Goal: Task Accomplishment & Management: Manage account settings

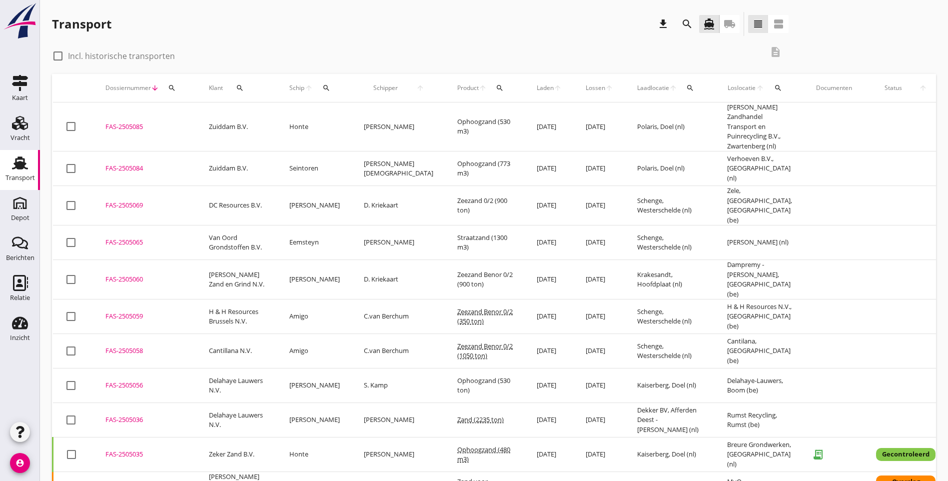
click at [165, 90] on div "search" at bounding box center [172, 88] width 18 height 8
click at [179, 116] on input "Zoeken op dossiernummer..." at bounding box center [219, 117] width 104 height 16
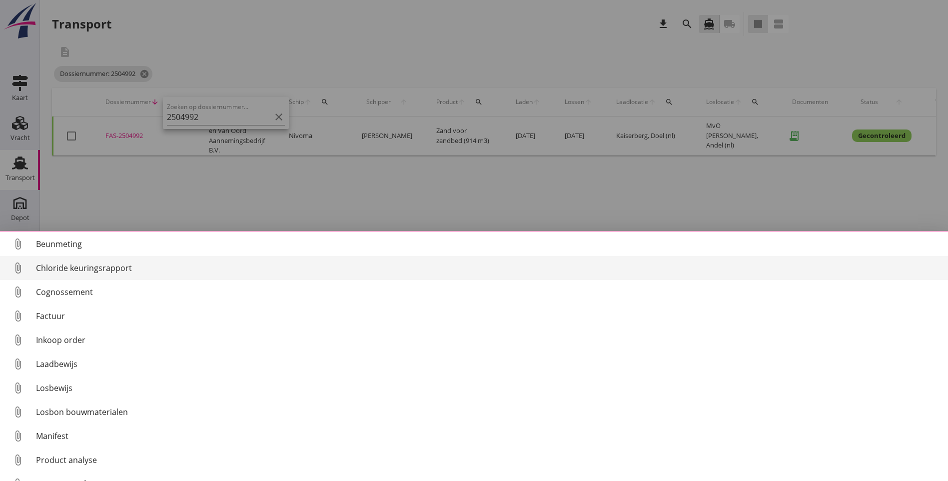
click at [123, 270] on div "Chloride keuringsrapport" at bounding box center [488, 268] width 904 height 12
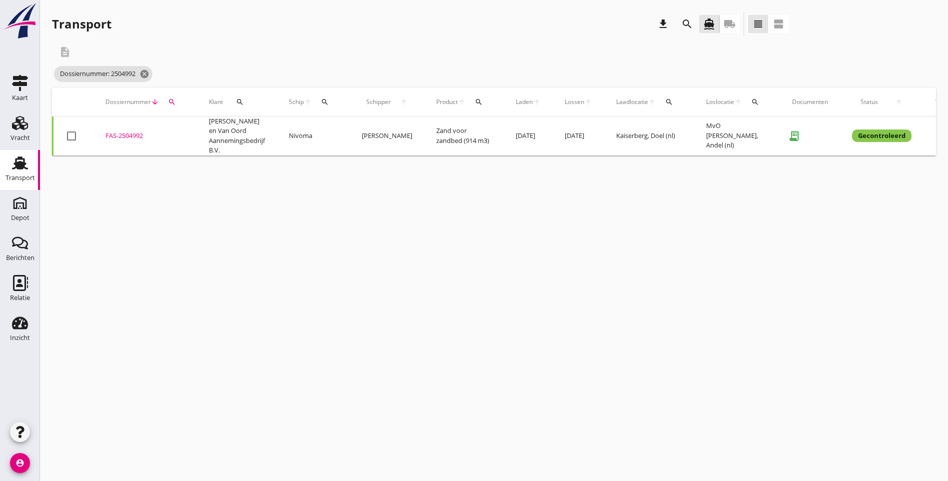
click at [366, 434] on div "cancel You are impersonating another user. Transport download search directions…" at bounding box center [494, 240] width 908 height 481
click at [172, 101] on icon "search" at bounding box center [172, 102] width 8 height 8
click at [211, 132] on input "2504992" at bounding box center [219, 131] width 104 height 16
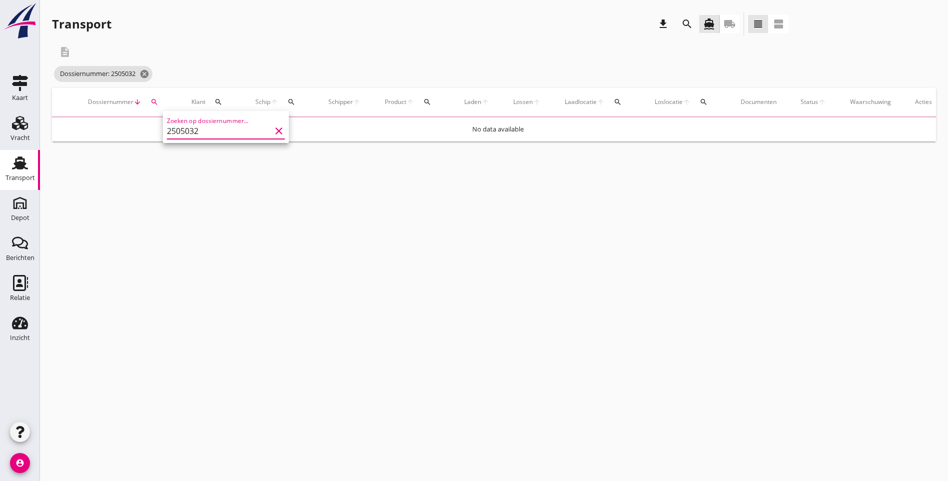
type input "2505032"
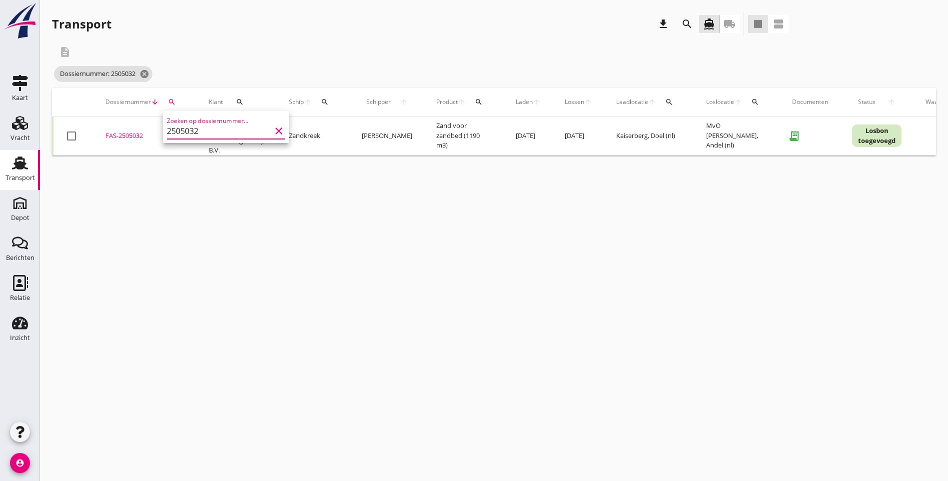
click at [486, 311] on div "cancel You are impersonating another user. Transport download search directions…" at bounding box center [494, 240] width 908 height 481
click at [129, 136] on div "FAS-2505032" at bounding box center [144, 136] width 79 height 10
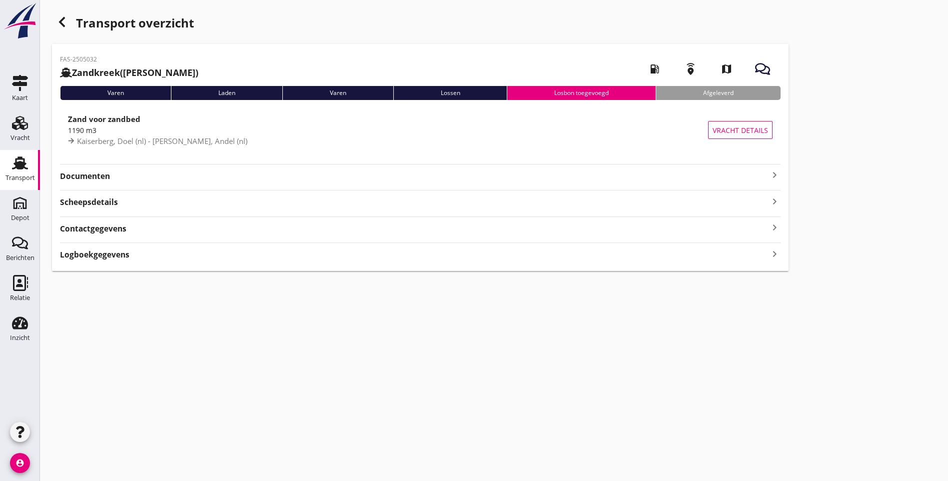
click at [768, 176] on icon "keyboard_arrow_right" at bounding box center [774, 175] width 12 height 12
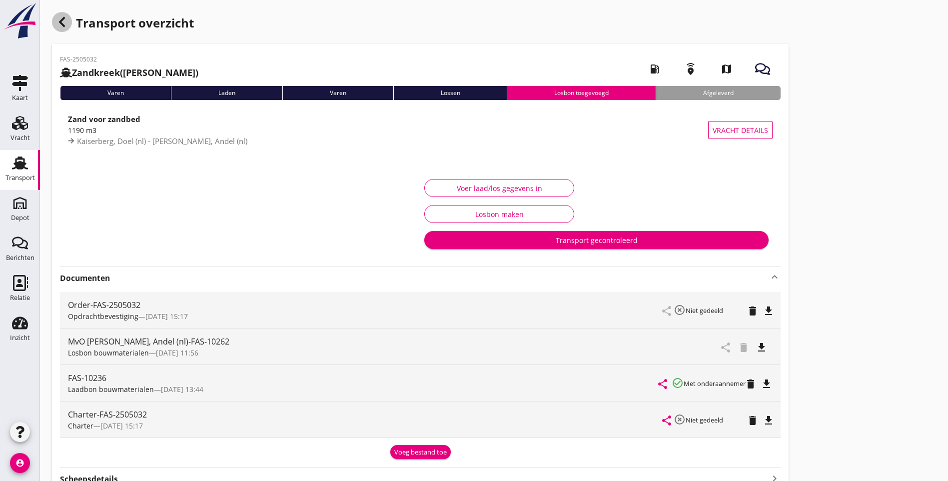
click at [66, 19] on icon "button" at bounding box center [62, 22] width 12 height 12
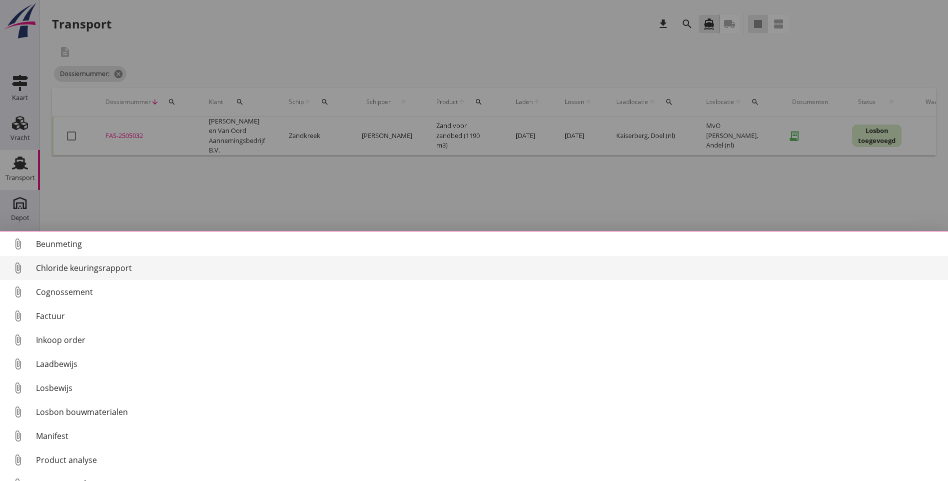
click at [98, 267] on div "Chloride keuringsrapport" at bounding box center [488, 268] width 904 height 12
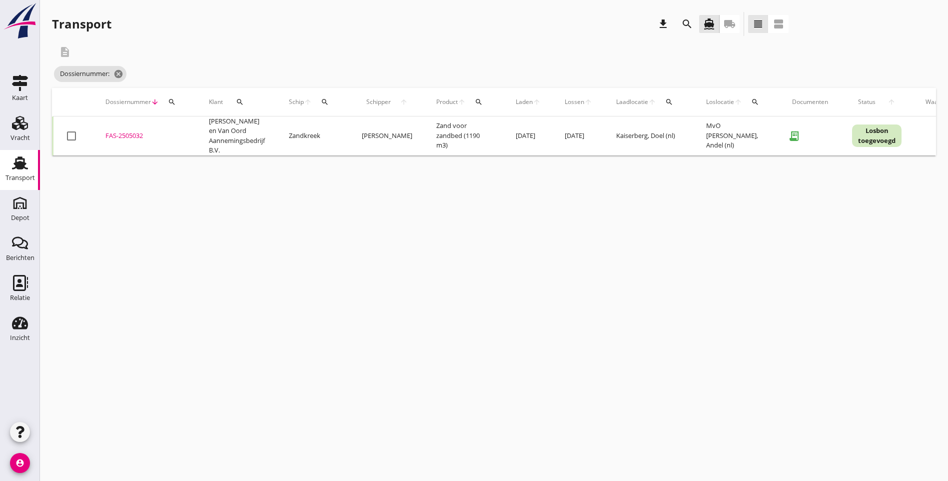
click at [169, 101] on icon "search" at bounding box center [172, 102] width 8 height 8
click at [196, 138] on div "Zoeken op dossiernummer..." at bounding box center [226, 131] width 118 height 16
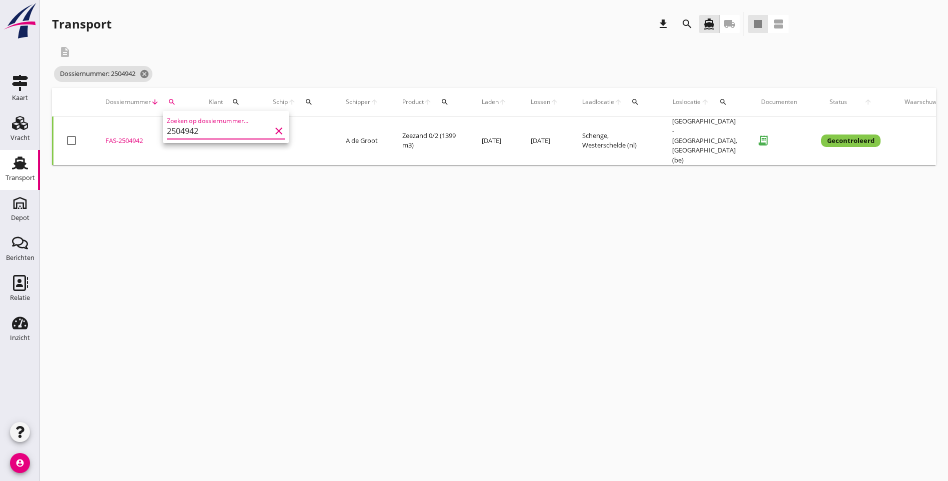
click at [332, 282] on div "cancel You are impersonating another user. Transport download search directions…" at bounding box center [494, 240] width 908 height 481
click at [172, 107] on button "search" at bounding box center [172, 102] width 18 height 18
click at [205, 129] on input "2504942" at bounding box center [219, 131] width 104 height 16
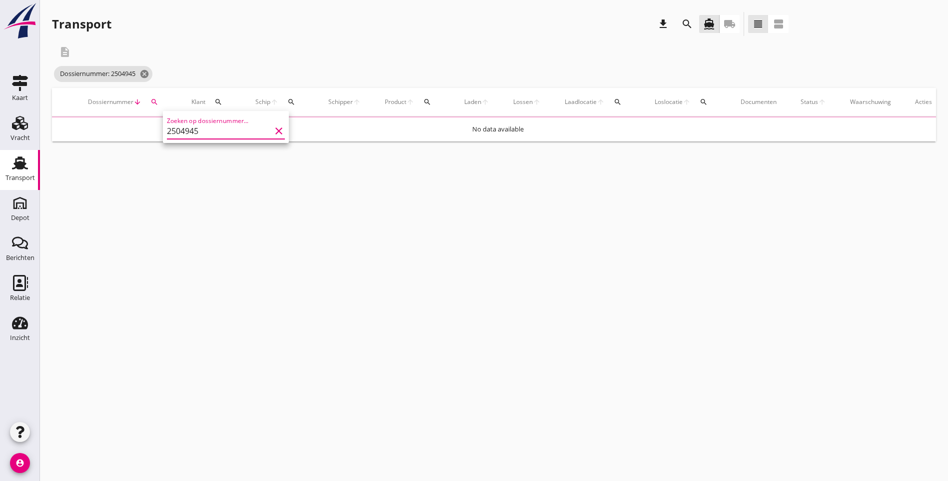
type input "2504945"
click at [232, 264] on div "cancel You are impersonating another user. Transport download search directions…" at bounding box center [494, 240] width 908 height 481
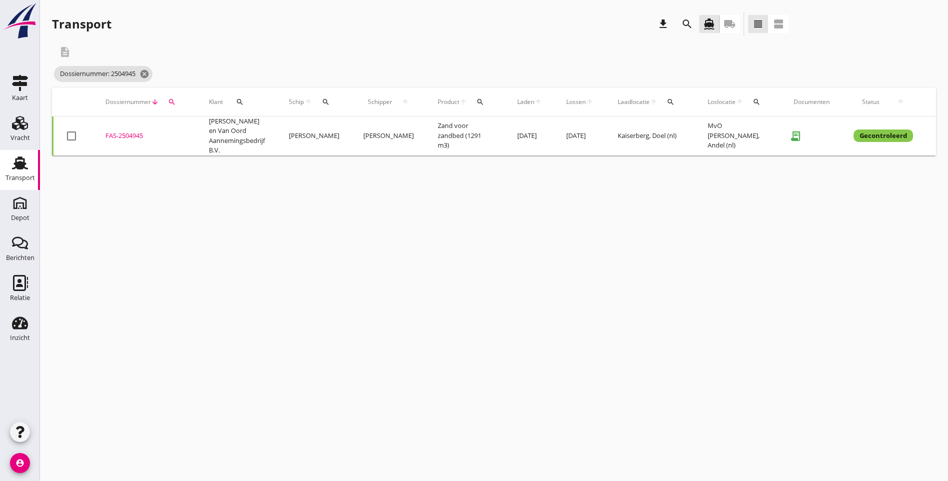
click at [142, 137] on div "FAS-2504945" at bounding box center [144, 136] width 79 height 10
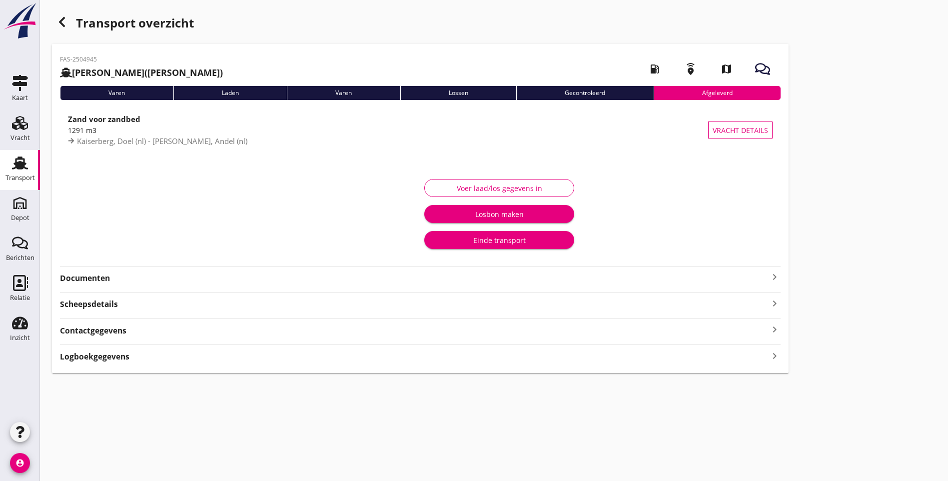
click at [123, 276] on strong "Documenten" at bounding box center [414, 277] width 708 height 11
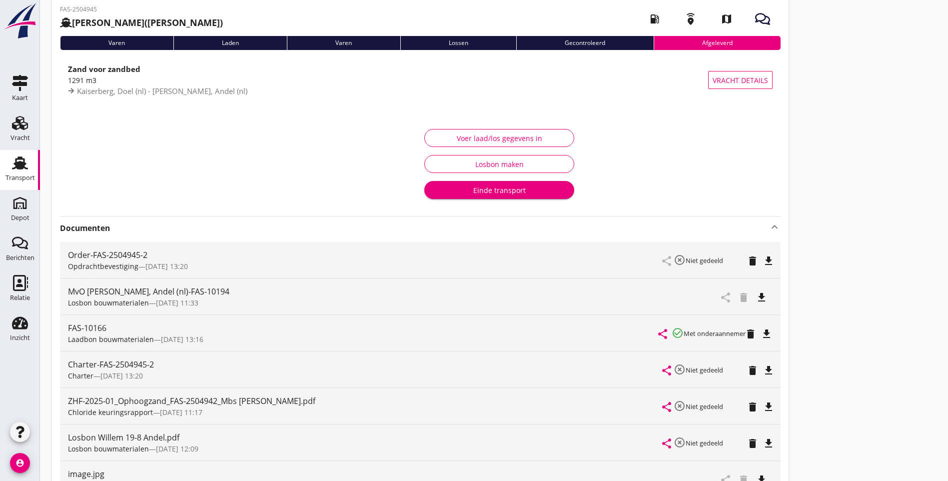
scroll to position [100, 0]
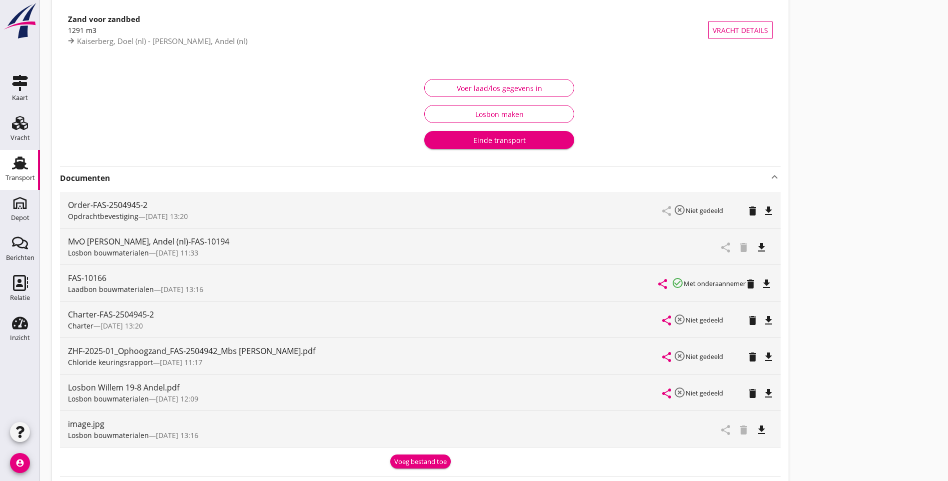
click at [746, 355] on icon "delete" at bounding box center [752, 357] width 12 height 12
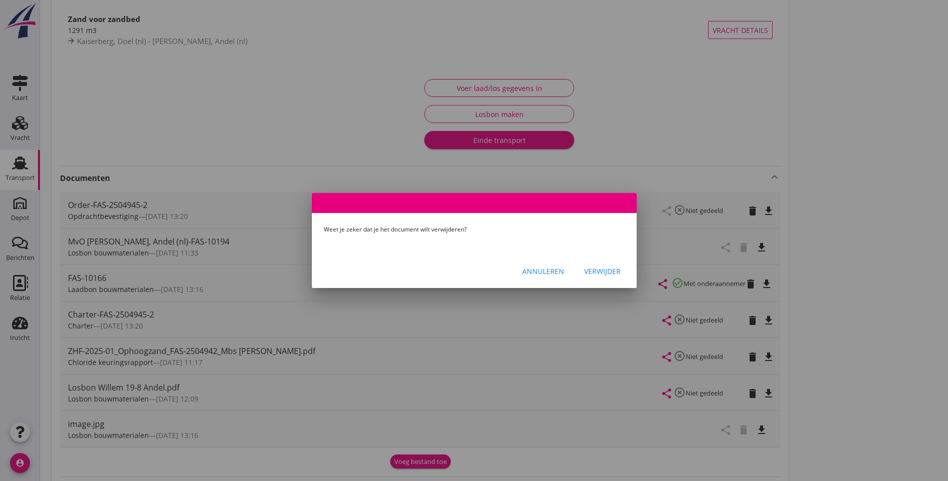
click at [613, 270] on div "Verwijder" at bounding box center [602, 271] width 36 height 10
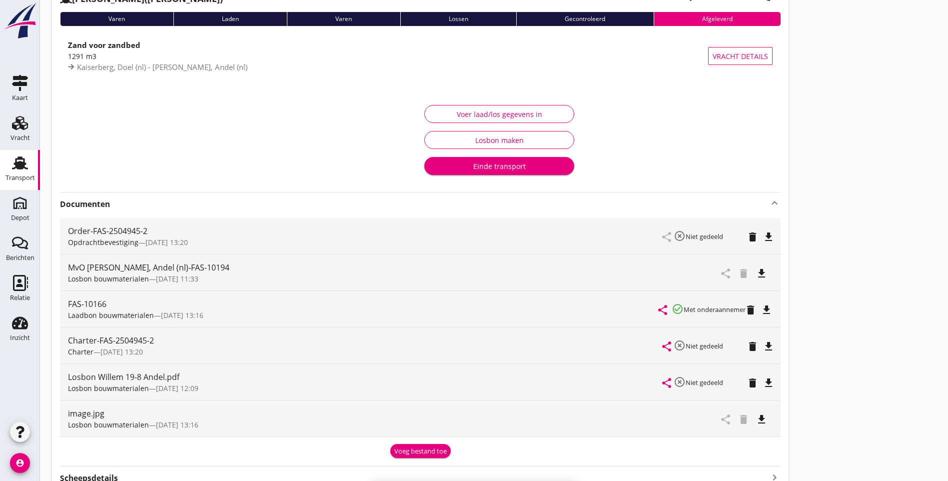
scroll to position [0, 0]
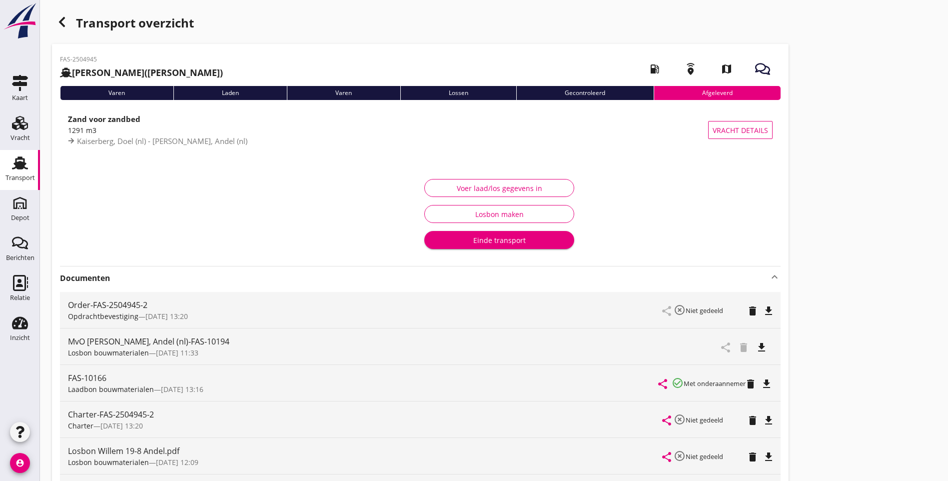
click at [61, 31] on div "button" at bounding box center [62, 22] width 20 height 20
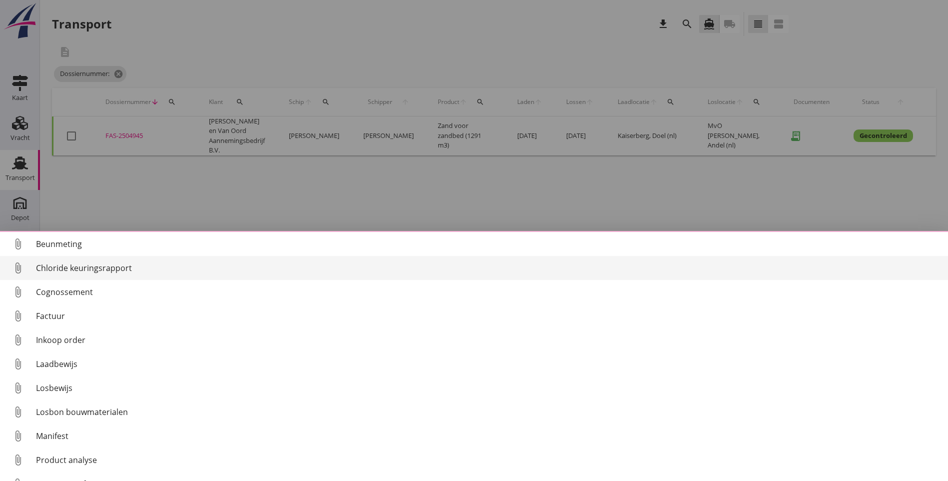
click at [76, 266] on div "Chloride keuringsrapport" at bounding box center [488, 268] width 904 height 12
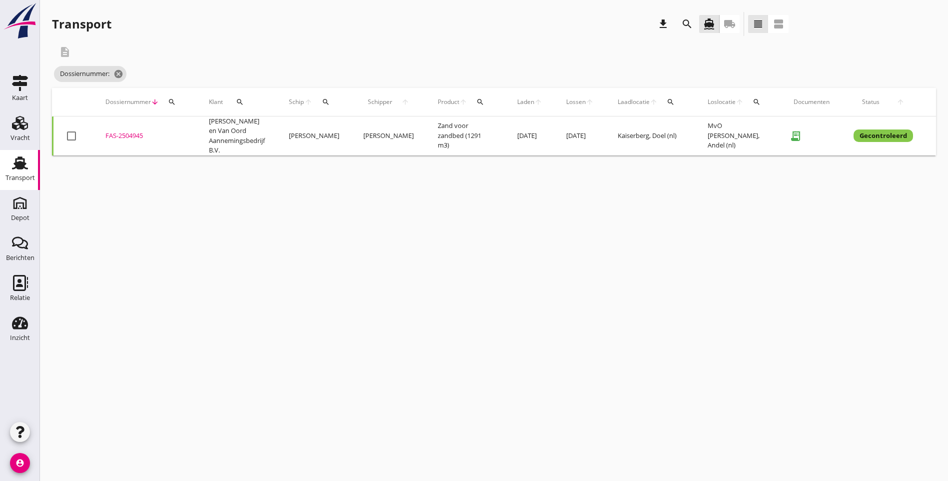
click at [166, 101] on div "search" at bounding box center [172, 102] width 18 height 8
click at [199, 132] on input "Zoeken op dossiernummer..." at bounding box center [219, 131] width 104 height 16
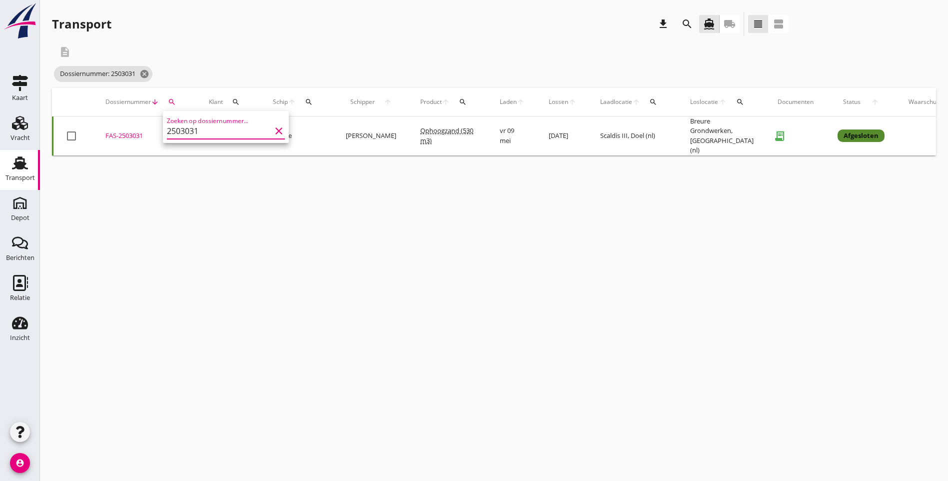
type input "2503031"
click at [117, 133] on div "FAS-2503031" at bounding box center [144, 136] width 79 height 10
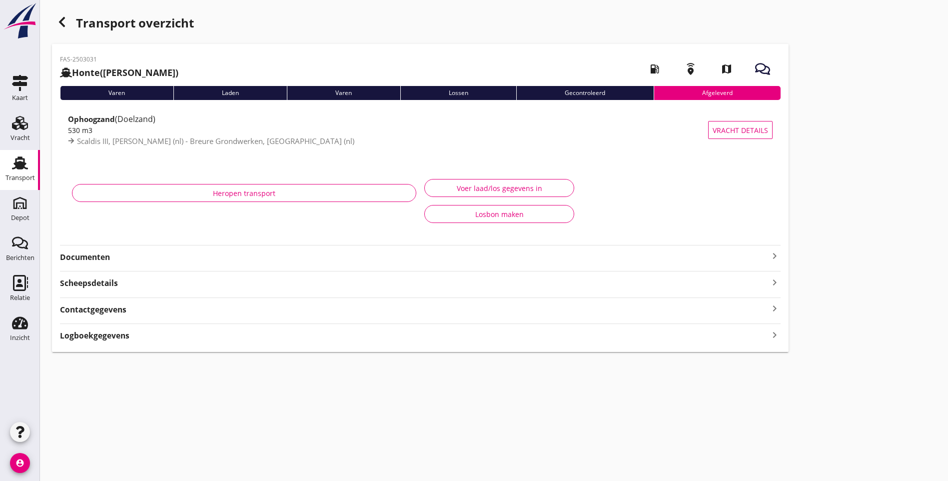
click at [64, 23] on icon "button" at bounding box center [62, 22] width 12 height 12
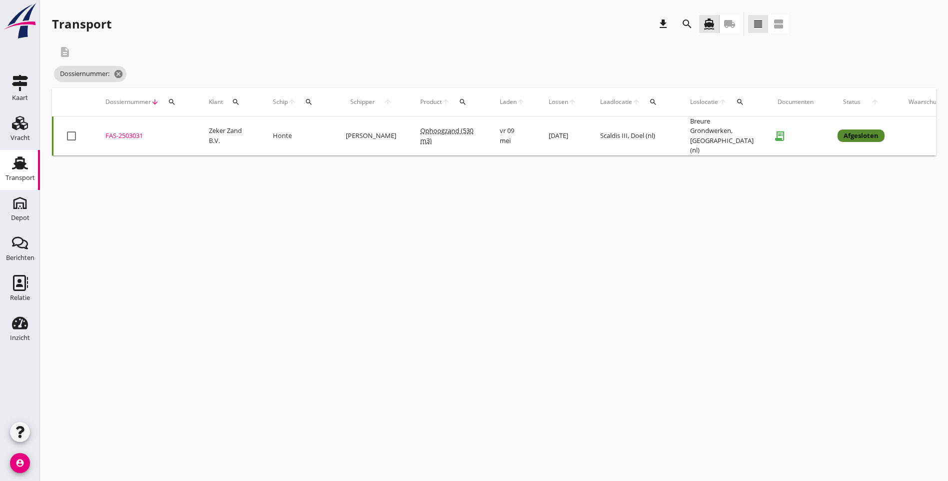
click at [164, 101] on div "search" at bounding box center [172, 102] width 18 height 8
click at [194, 128] on input "Zoeken op dossiernummer..." at bounding box center [219, 131] width 104 height 16
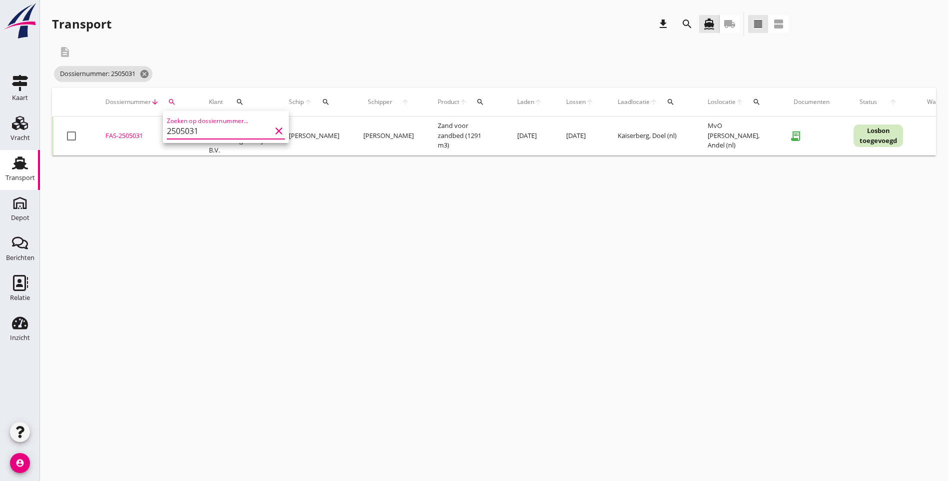
type input "2505031"
click at [127, 135] on div "FAS-2505031" at bounding box center [144, 136] width 79 height 10
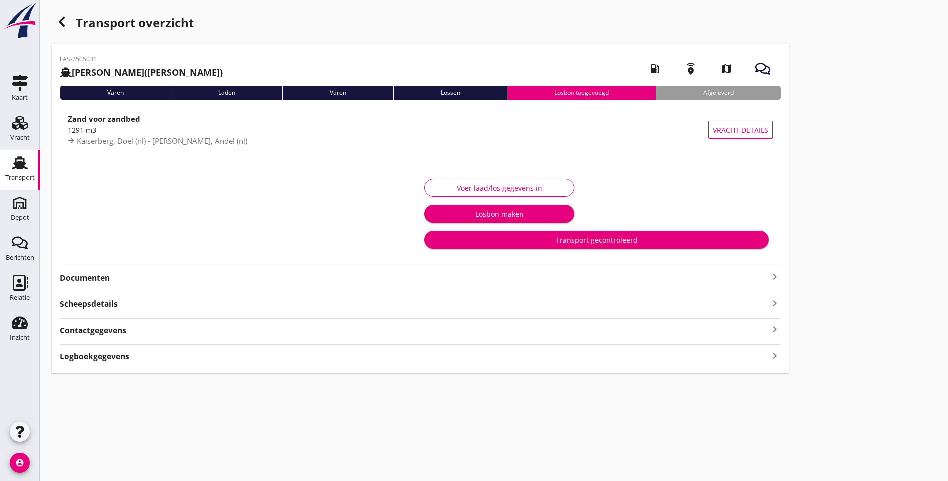
click at [768, 277] on icon "keyboard_arrow_right" at bounding box center [774, 277] width 12 height 12
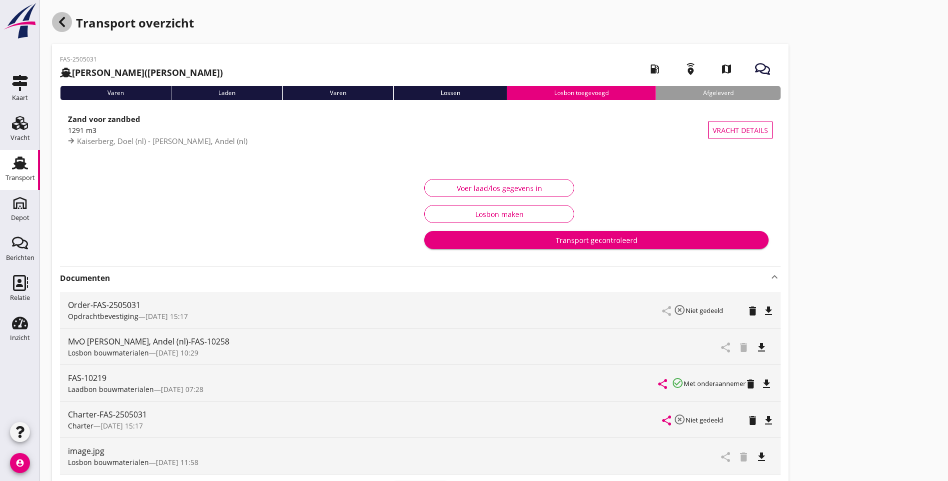
click at [58, 29] on div "button" at bounding box center [62, 22] width 20 height 20
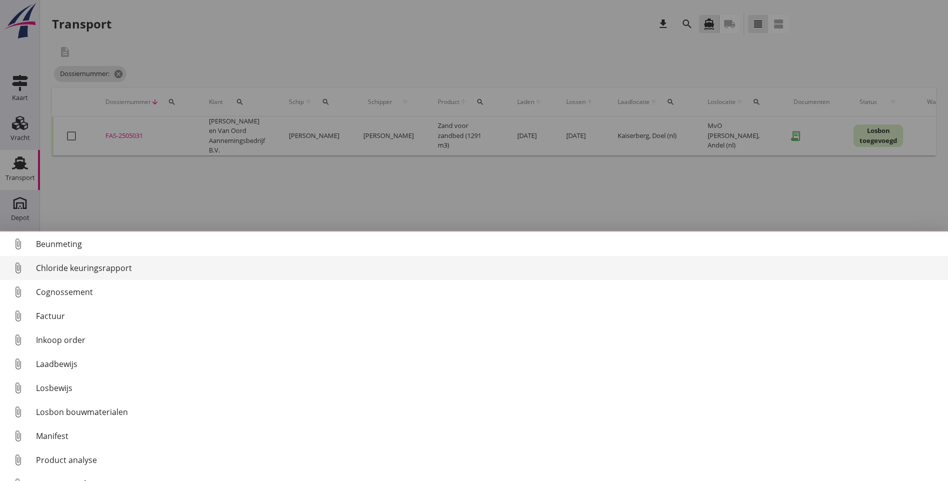
click at [93, 265] on div "Chloride keuringsrapport" at bounding box center [488, 268] width 904 height 12
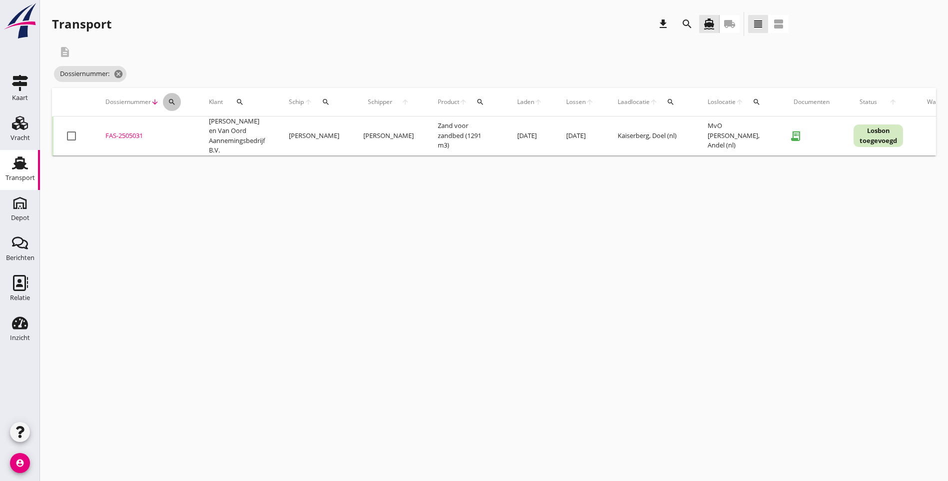
click at [168, 104] on icon "search" at bounding box center [172, 102] width 8 height 8
click at [184, 127] on input "Zoeken op dossiernummer..." at bounding box center [219, 131] width 104 height 16
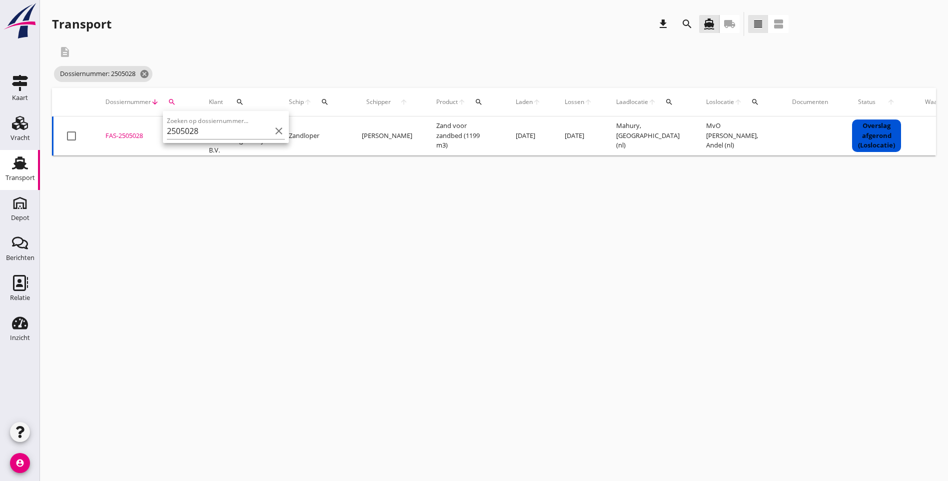
click at [354, 295] on div "cancel You are impersonating another user. Transport download search directions…" at bounding box center [494, 240] width 908 height 481
click at [174, 103] on icon "search" at bounding box center [172, 102] width 8 height 8
click at [209, 130] on input "2505028" at bounding box center [219, 131] width 104 height 16
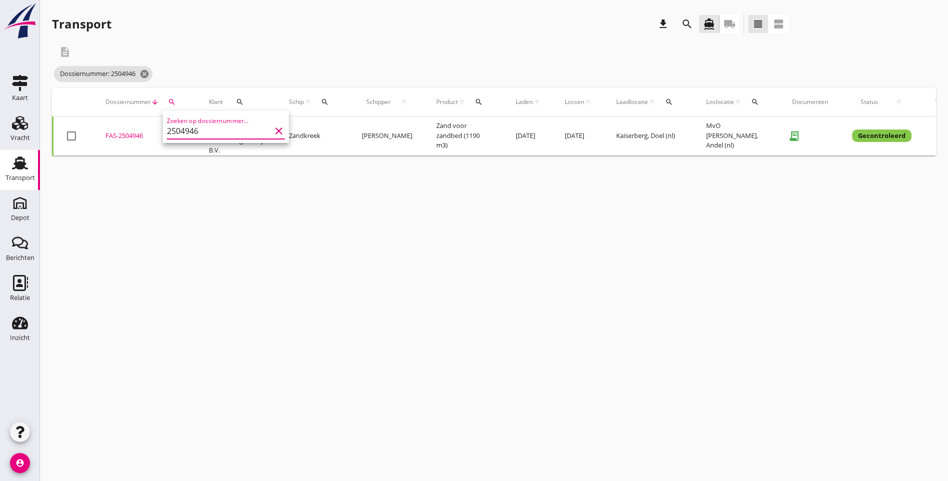
type input "2504946"
click at [126, 137] on div "FAS-2504946" at bounding box center [144, 136] width 79 height 10
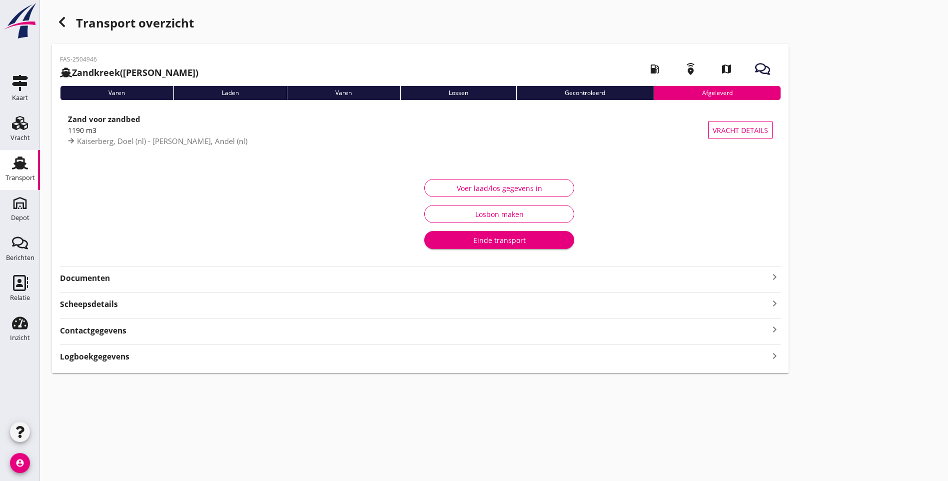
click at [94, 281] on strong "Documenten" at bounding box center [414, 277] width 708 height 11
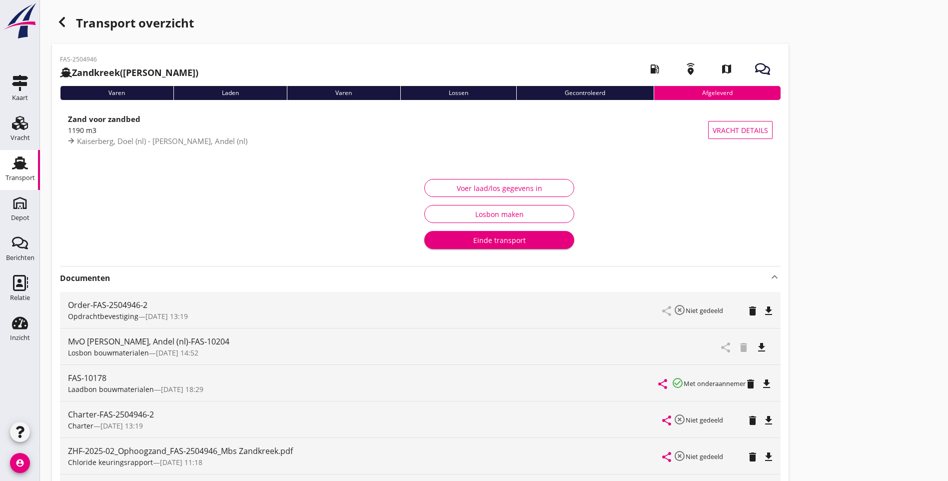
click at [746, 457] on icon "delete" at bounding box center [752, 457] width 12 height 12
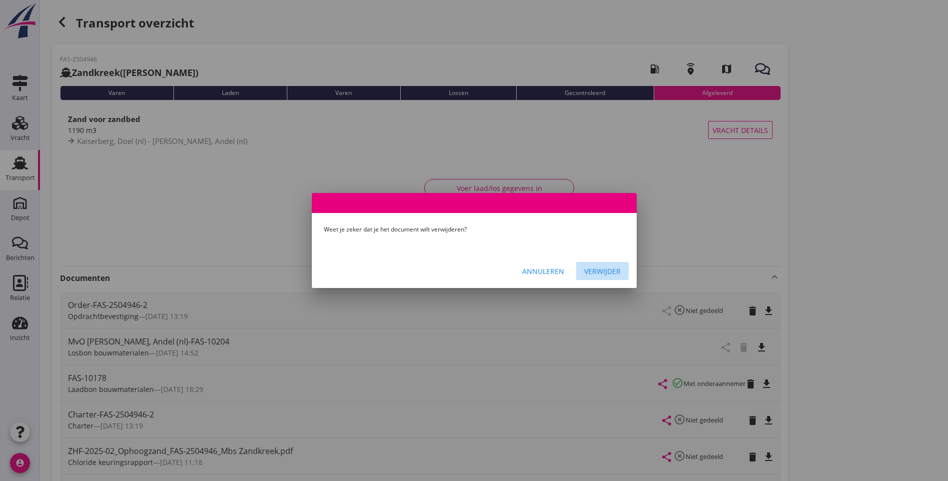
click at [613, 271] on div "Verwijder" at bounding box center [602, 271] width 36 height 10
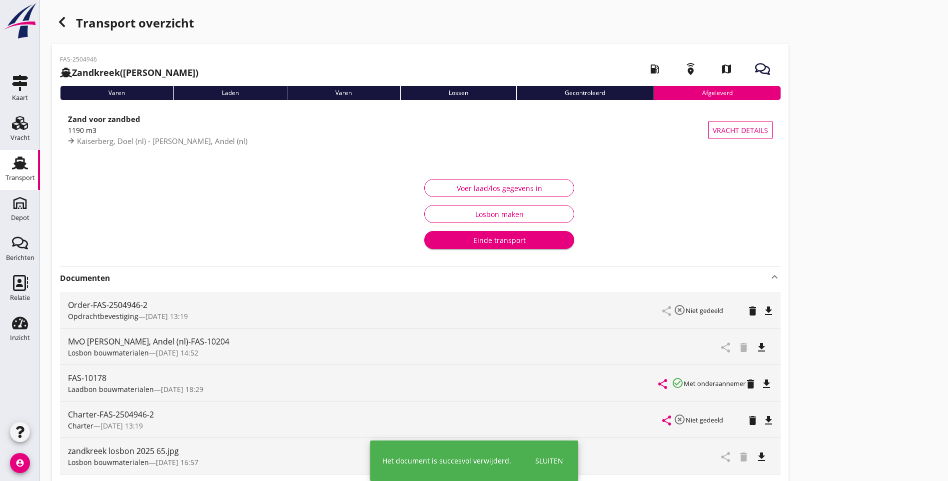
click at [61, 29] on div "button" at bounding box center [62, 22] width 20 height 20
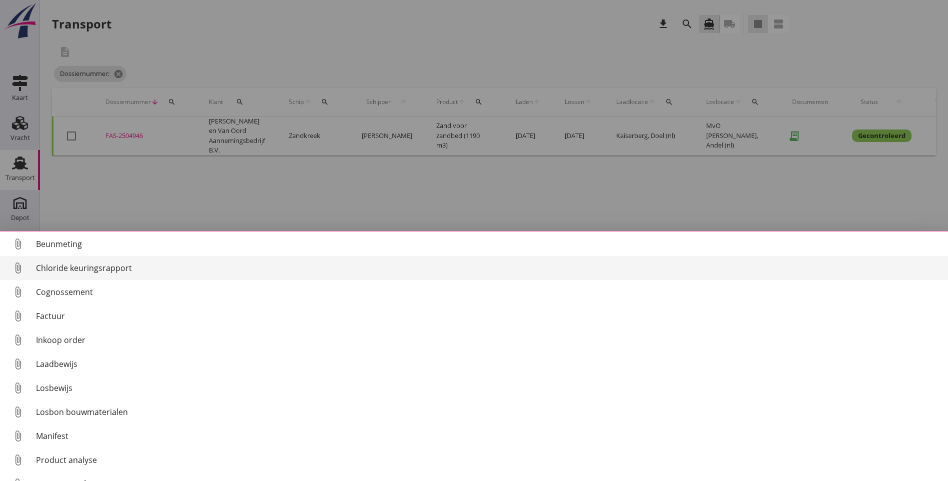
click at [81, 271] on div "Chloride keuringsrapport" at bounding box center [488, 268] width 904 height 12
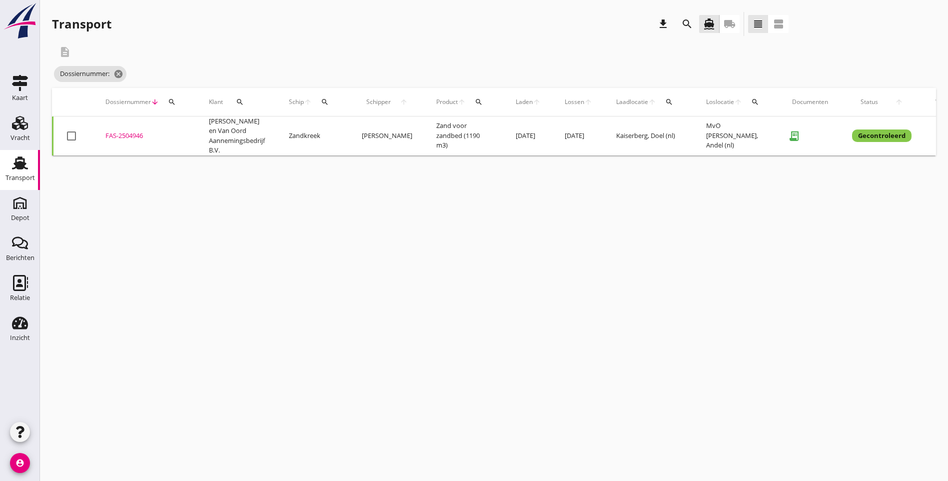
click at [129, 136] on div "FAS-2504946" at bounding box center [144, 136] width 79 height 10
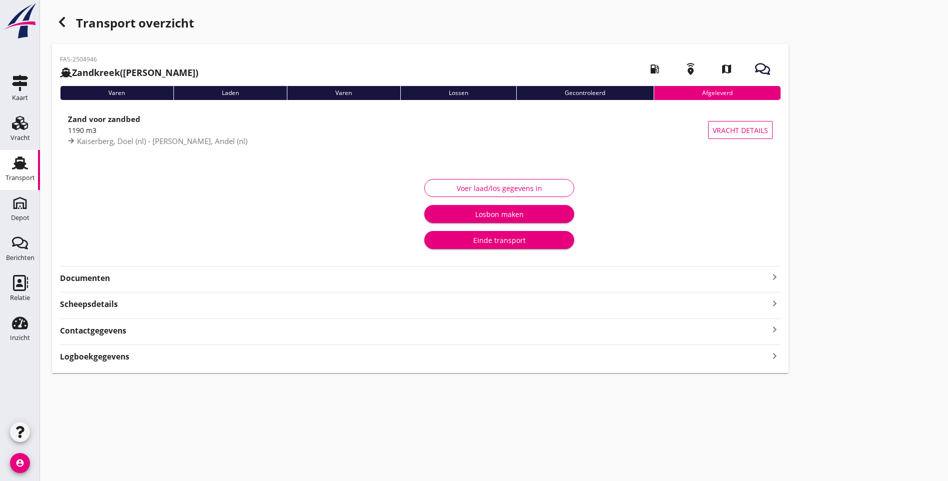
click at [768, 275] on icon "keyboard_arrow_right" at bounding box center [774, 277] width 12 height 12
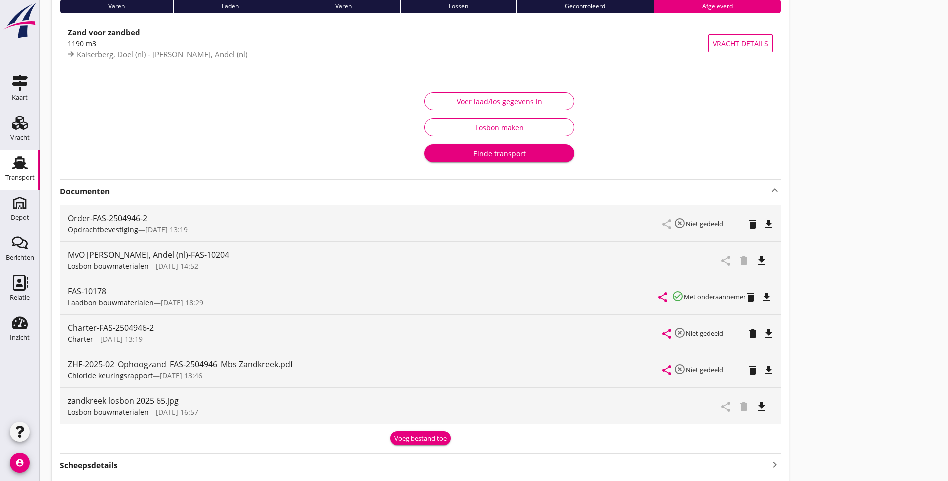
scroll to position [100, 0]
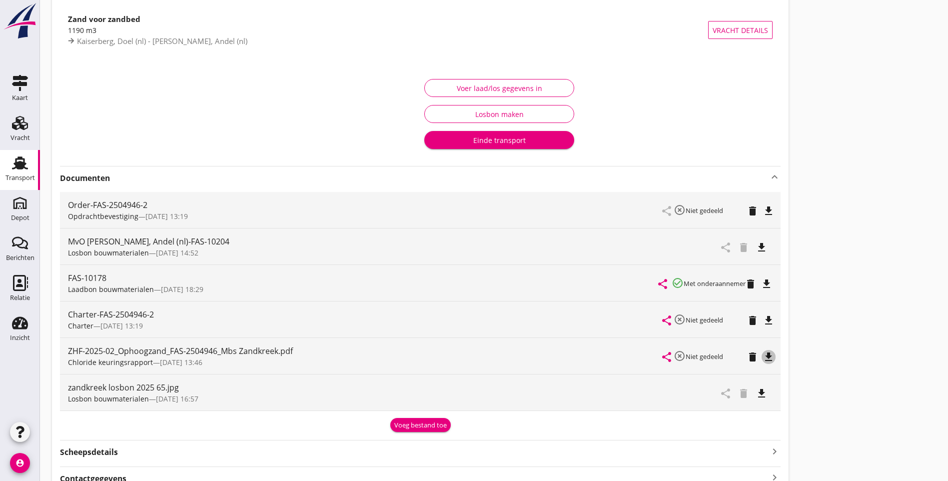
click at [762, 359] on icon "file_download" at bounding box center [768, 357] width 12 height 12
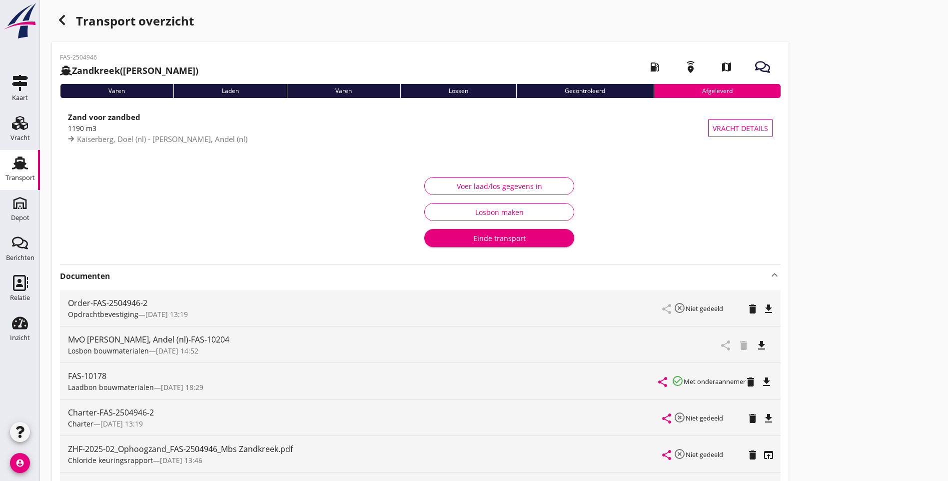
scroll to position [0, 0]
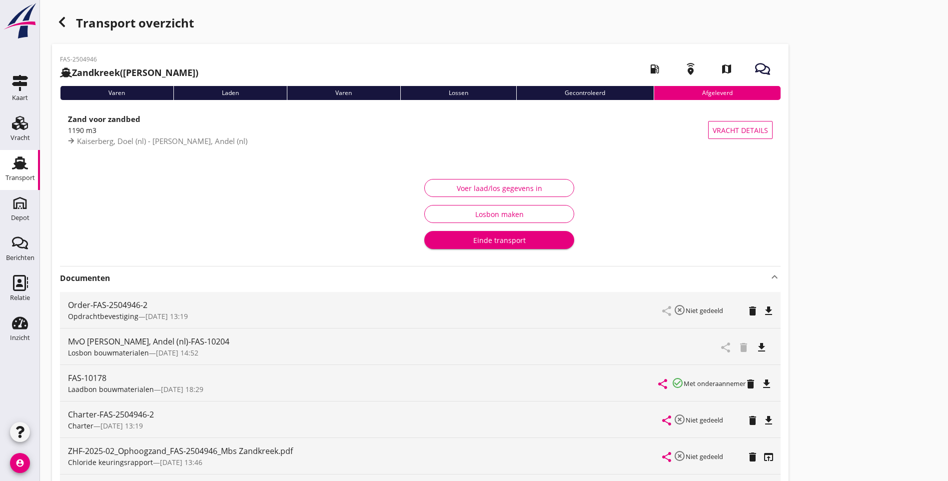
click at [60, 19] on icon "button" at bounding box center [62, 22] width 12 height 12
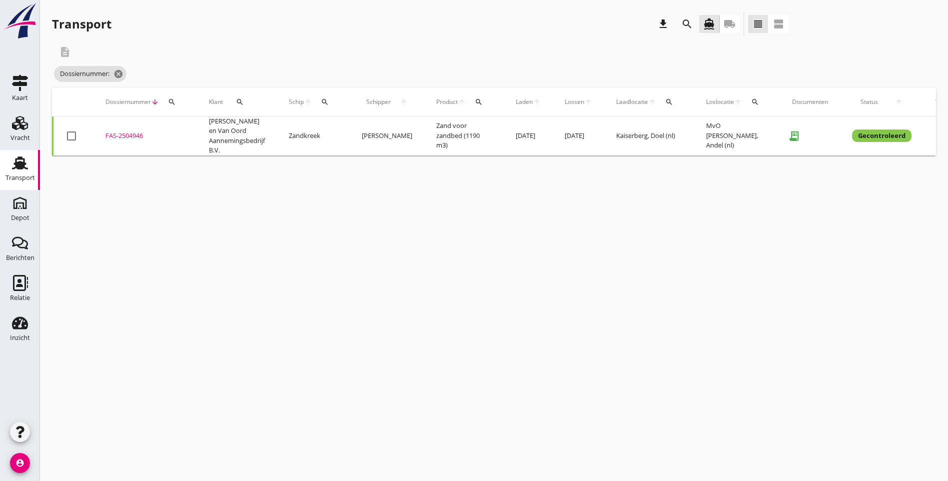
click at [454, 369] on div "cancel You are impersonating another user. Transport download search directions…" at bounding box center [494, 240] width 908 height 481
click at [117, 72] on icon "cancel" at bounding box center [118, 74] width 10 height 10
